Goal: Transaction & Acquisition: Purchase product/service

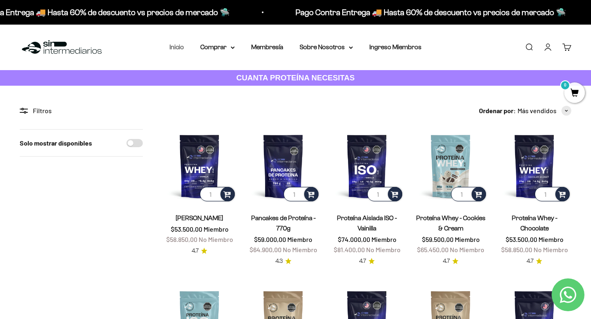
click at [180, 46] on link "Inicio" at bounding box center [176, 46] width 14 height 7
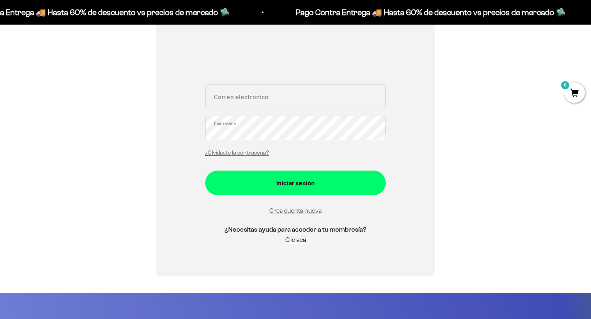
scroll to position [145, 0]
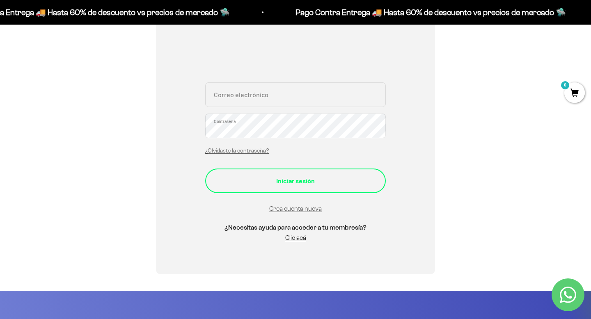
type input "[EMAIL_ADDRESS][DOMAIN_NAME]"
click at [299, 179] on div "Iniciar sesión" at bounding box center [296, 181] width 148 height 11
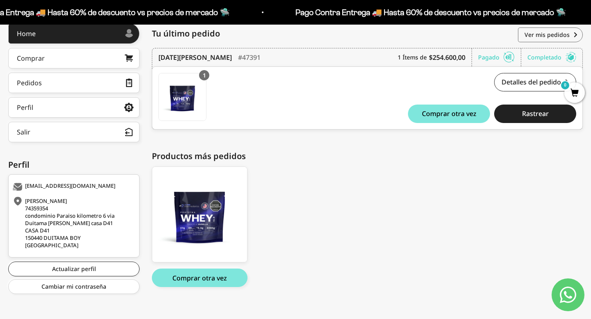
scroll to position [124, 0]
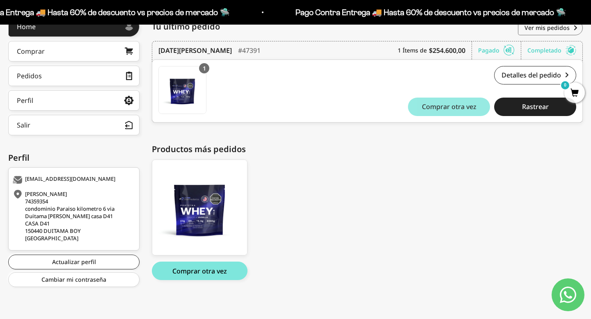
click at [440, 108] on span "Comprar otra vez" at bounding box center [449, 106] width 55 height 7
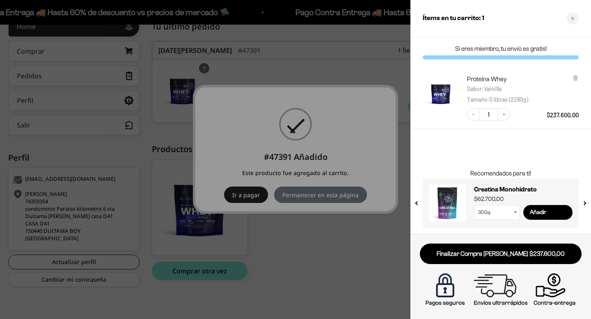
click at [288, 239] on div at bounding box center [295, 159] width 591 height 319
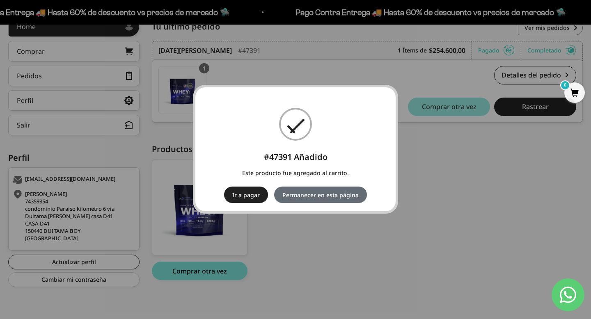
click at [299, 196] on button "Permanecer en esta página" at bounding box center [320, 195] width 93 height 16
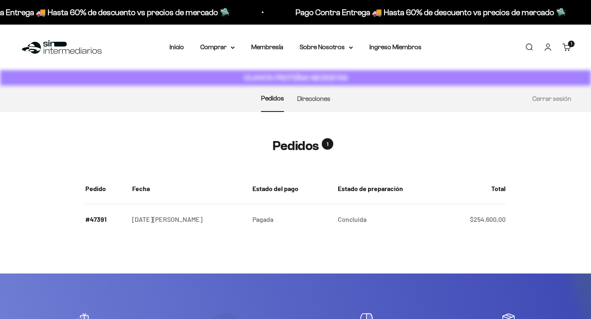
scroll to position [124, 0]
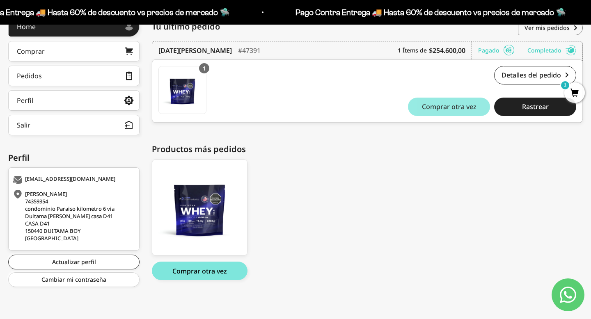
click at [439, 108] on span "Comprar otra vez" at bounding box center [449, 106] width 55 height 7
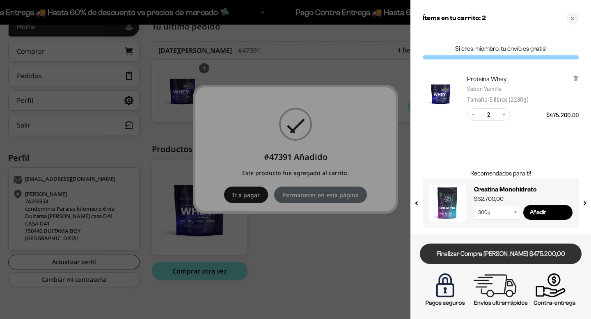
click at [477, 258] on link "Finalizar Compra [PERSON_NAME] $475.200,00" at bounding box center [501, 254] width 162 height 21
